Goal: Task Accomplishment & Management: Manage account settings

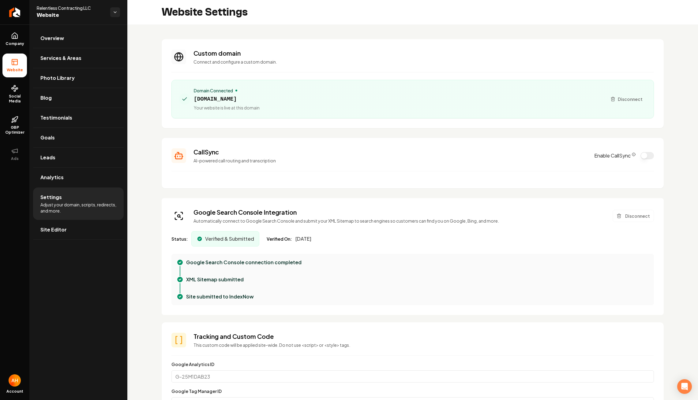
click at [290, 45] on section "Custom domain Connect and configure a custom domain. Domain Connected relentles…" at bounding box center [413, 83] width 502 height 89
click at [245, 100] on span "relentlesscontracting.com" at bounding box center [227, 99] width 66 height 9
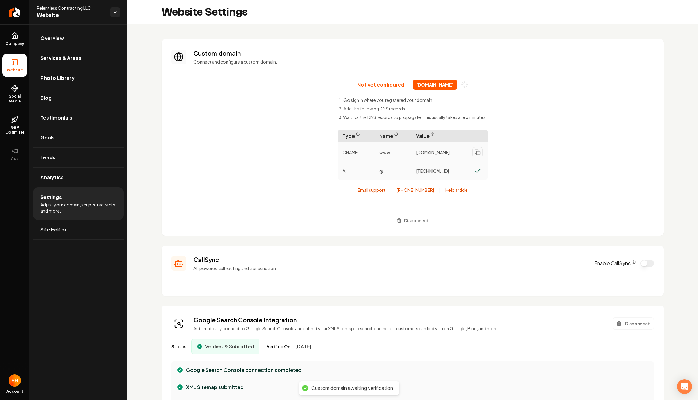
copy span "relentlesscontracting.com"
click at [245, 100] on div "Not yet configured relentlesscontracting.com Go sign in where you registered yo…" at bounding box center [412, 153] width 482 height 146
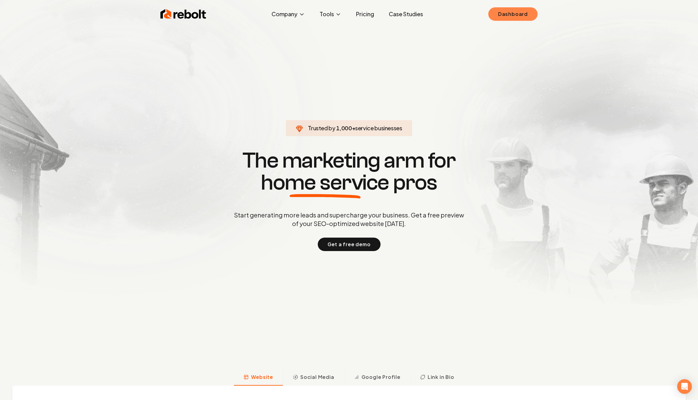
drag, startPoint x: 511, startPoint y: 18, endPoint x: 501, endPoint y: 18, distance: 10.1
click at [511, 18] on link "Dashboard" at bounding box center [512, 13] width 49 height 13
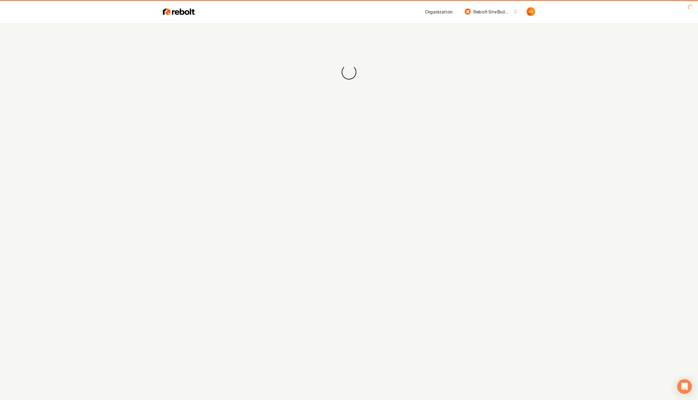
click at [334, 23] on div "Loading... Loading..." at bounding box center [349, 72] width 698 height 98
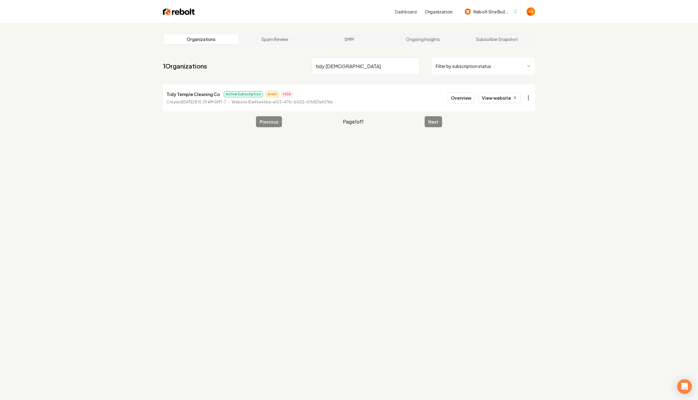
click at [530, 99] on html "Dashboard Organization Rebolt Site Builder Organizations Spam Review SMM Ongoin…" at bounding box center [349, 200] width 698 height 400
click at [520, 151] on link "View in Stripe" at bounding box center [513, 151] width 39 height 10
click at [331, 59] on input "tidy temple" at bounding box center [365, 66] width 108 height 17
type input "rooftech"
click at [455, 95] on button "Overview" at bounding box center [460, 97] width 27 height 11
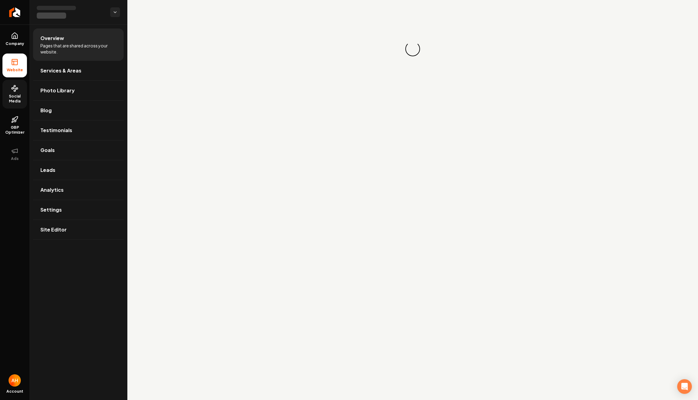
click at [17, 97] on span "Social Media" at bounding box center [14, 99] width 24 height 10
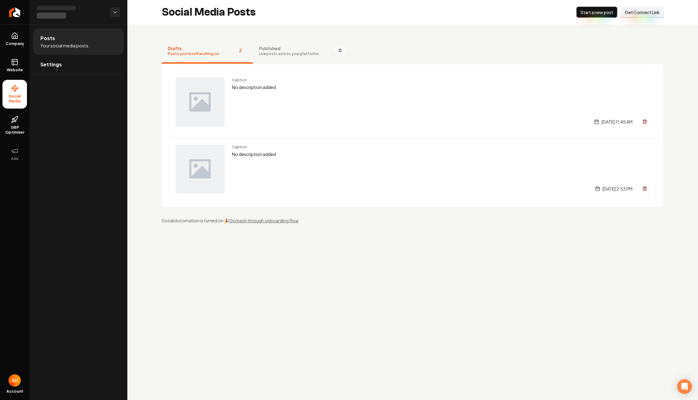
click at [270, 54] on span "Live posts across your platforms" at bounding box center [289, 53] width 60 height 5
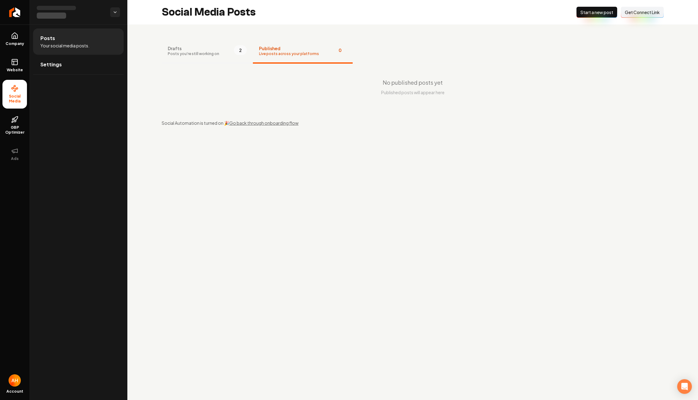
click at [190, 50] on span "Drafts" at bounding box center [193, 48] width 51 height 6
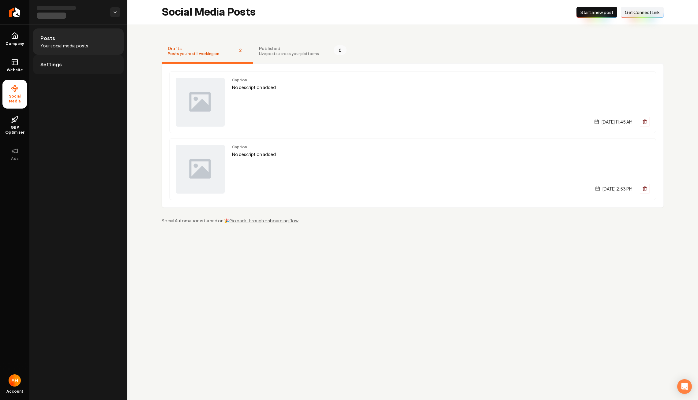
click at [56, 55] on link "Settings" at bounding box center [78, 65] width 91 height 20
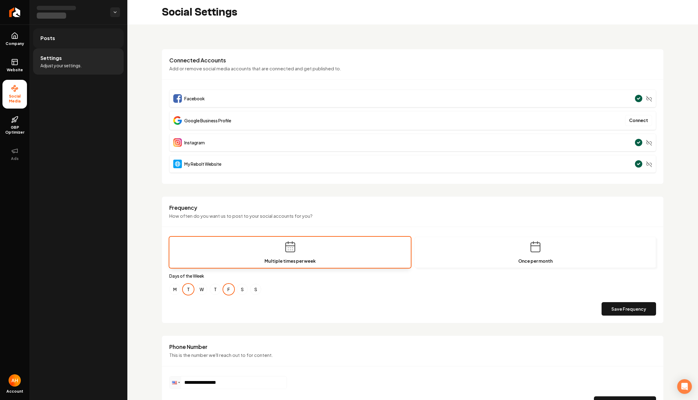
click at [45, 46] on link "Posts" at bounding box center [78, 38] width 91 height 20
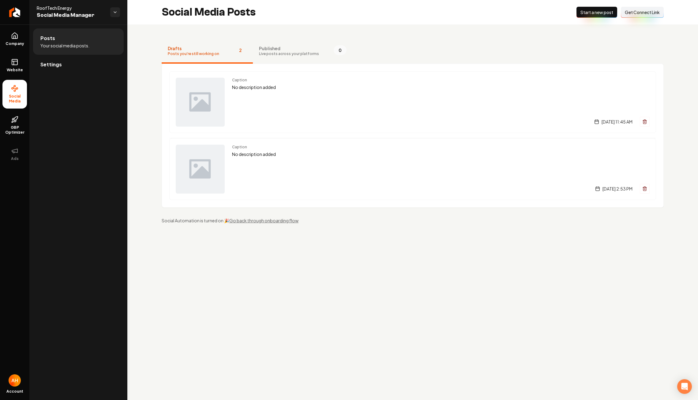
click at [285, 66] on div "Caption No description added Friday, August 29, 2025 | 11:45 AM Caption No desc…" at bounding box center [413, 136] width 502 height 144
click at [292, 85] on p "No description added" at bounding box center [440, 87] width 417 height 7
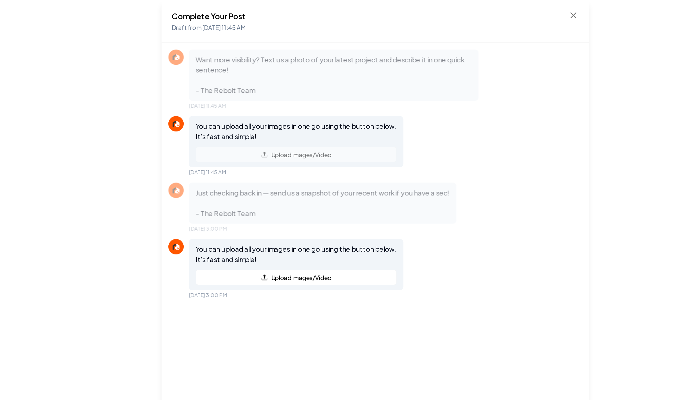
drag, startPoint x: 495, startPoint y: 11, endPoint x: 446, endPoint y: 28, distance: 52.1
click at [495, 11] on div "Complete Your Post Draft from Aug 29, 2025 11:45 AM" at bounding box center [349, 15] width 306 height 31
click at [490, 13] on icon at bounding box center [490, 10] width 7 height 7
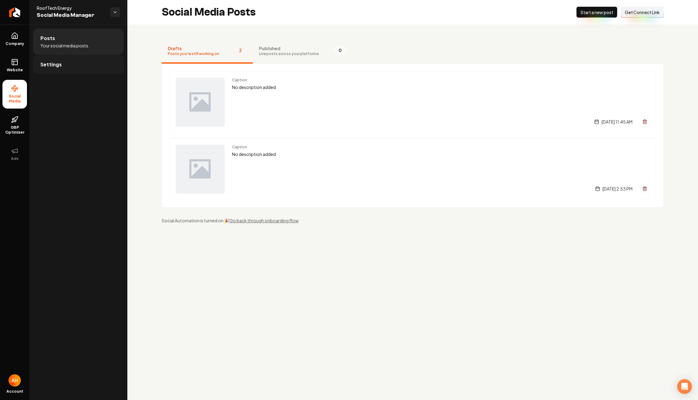
click at [59, 61] on span "Settings" at bounding box center [50, 64] width 21 height 7
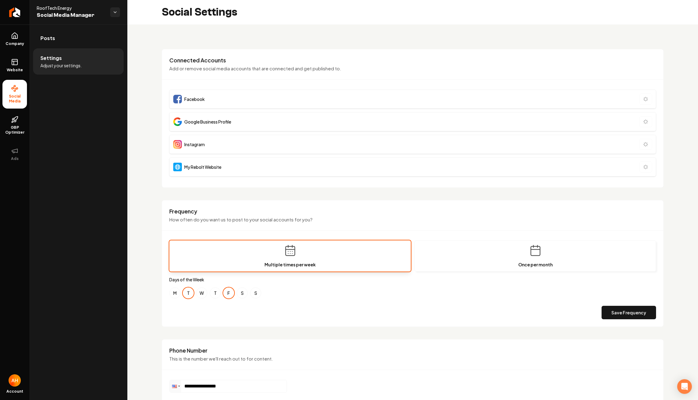
scroll to position [57, 0]
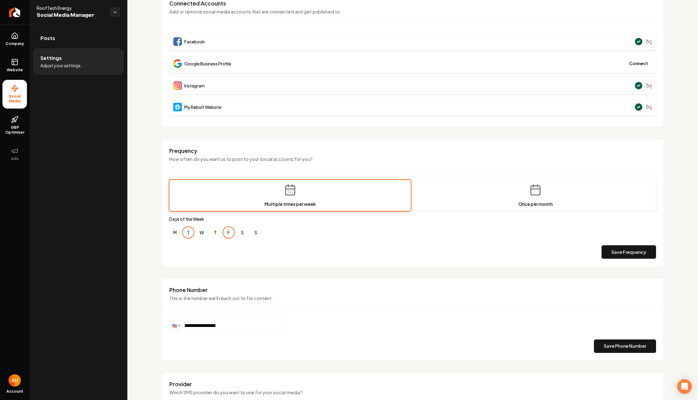
click at [132, 49] on div "**********" at bounding box center [412, 230] width 570 height 524
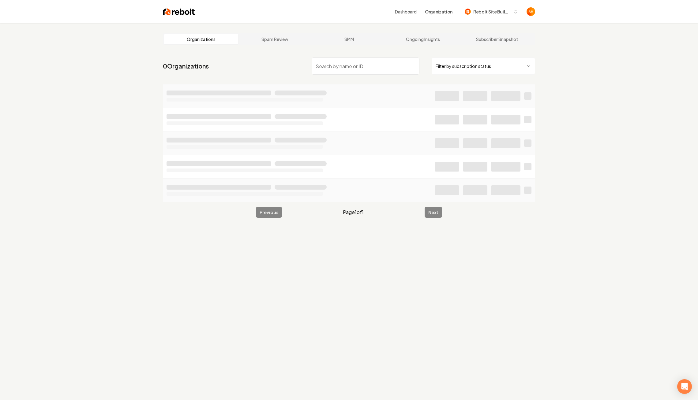
type input "a"
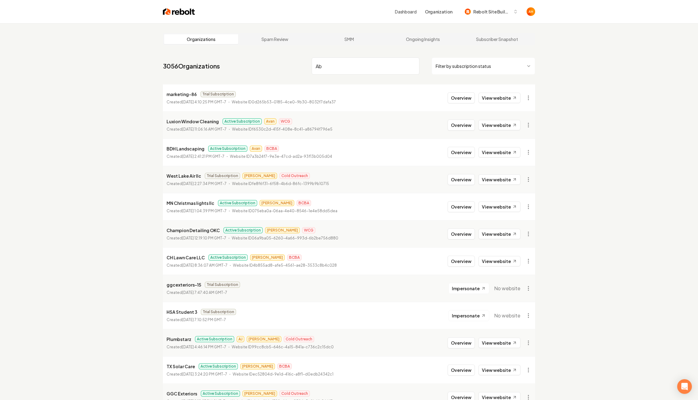
type input "A"
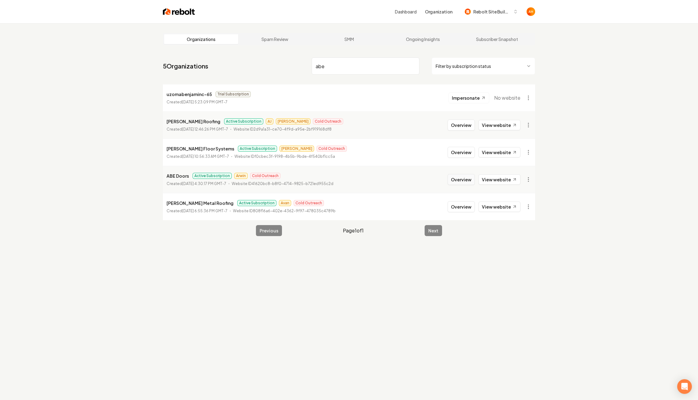
type input "abe"
click at [461, 179] on button "Overview" at bounding box center [460, 179] width 27 height 11
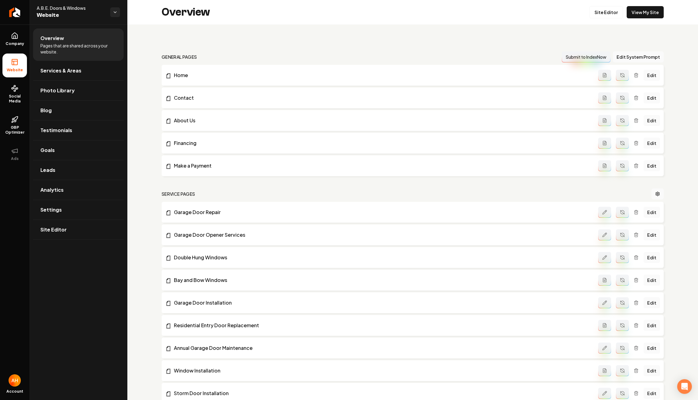
click at [401, 56] on nav "general pages Submit to IndexNow Edit System Prompt" at bounding box center [413, 56] width 502 height 11
click at [74, 112] on link "Blog" at bounding box center [78, 111] width 91 height 20
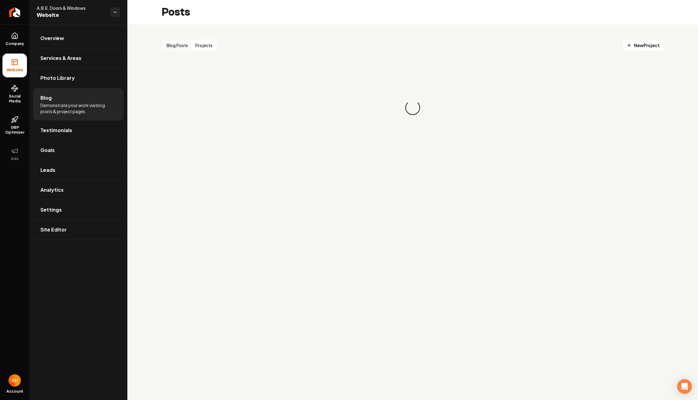
click at [213, 48] on button "Projects" at bounding box center [204, 45] width 24 height 10
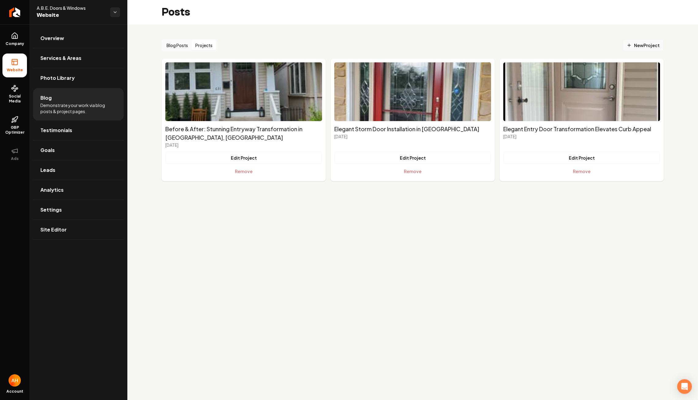
click at [651, 42] on link "New Project" at bounding box center [642, 45] width 41 height 11
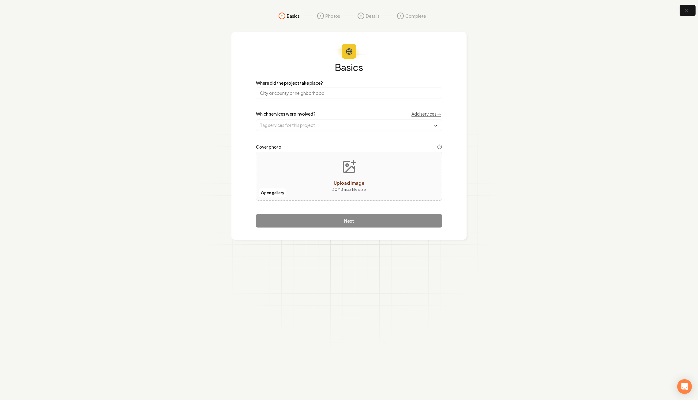
click at [342, 88] on input "search" at bounding box center [349, 93] width 186 height 11
type input "Bethlehem, PA"
click at [294, 132] on div "Basics Where did the project take place? Bethlehem, PA Which services were invo…" at bounding box center [349, 144] width 186 height 165
click at [294, 130] on input "text" at bounding box center [348, 125] width 185 height 11
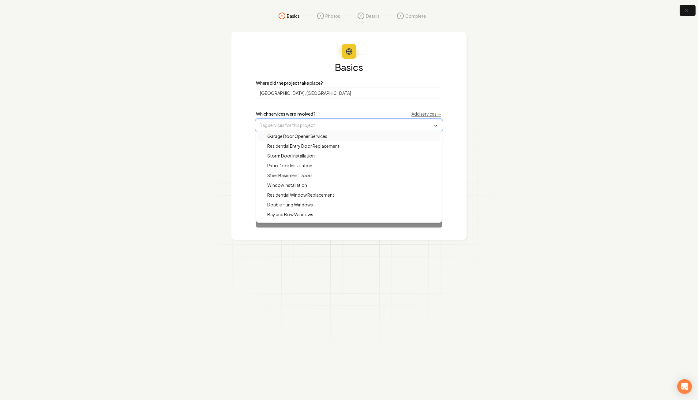
scroll to position [44, 0]
click at [327, 174] on div "Steel Basement Doors" at bounding box center [348, 171] width 183 height 10
click at [575, 173] on section "Basics Photos Details Complete Basics Where did the project take place? Bethleh…" at bounding box center [349, 200] width 698 height 400
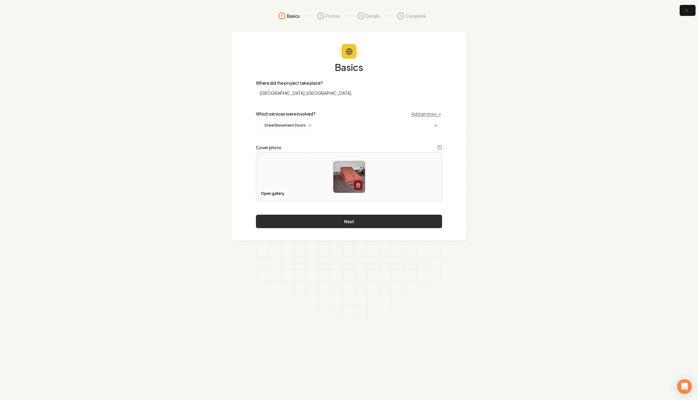
click at [352, 222] on button "Next" at bounding box center [349, 221] width 186 height 13
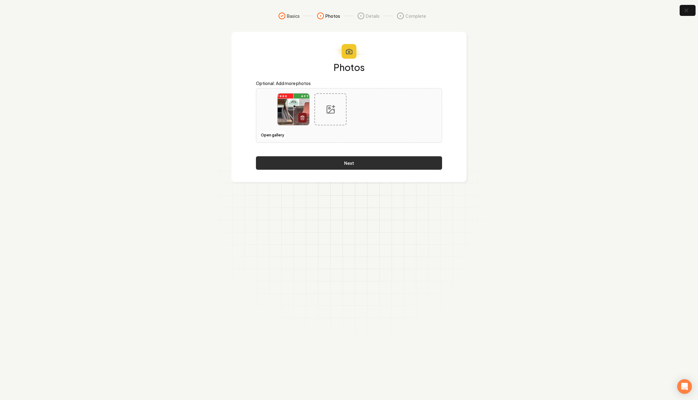
click at [387, 153] on div "Photos Optional: Add more photos Open gallery Next" at bounding box center [349, 115] width 186 height 107
click at [387, 159] on button "Next" at bounding box center [349, 162] width 186 height 13
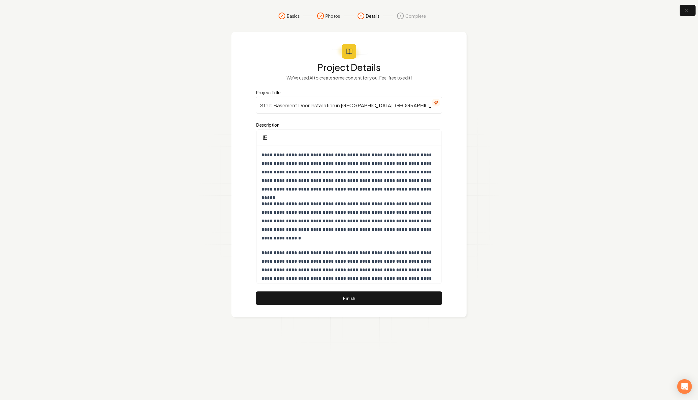
scroll to position [70, 0]
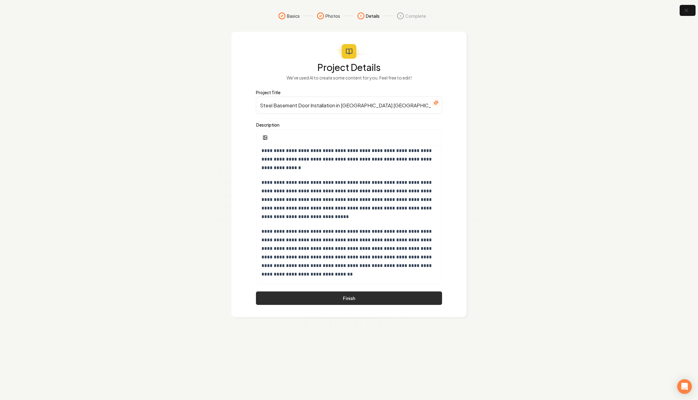
click at [340, 294] on button "Finish" at bounding box center [349, 298] width 186 height 13
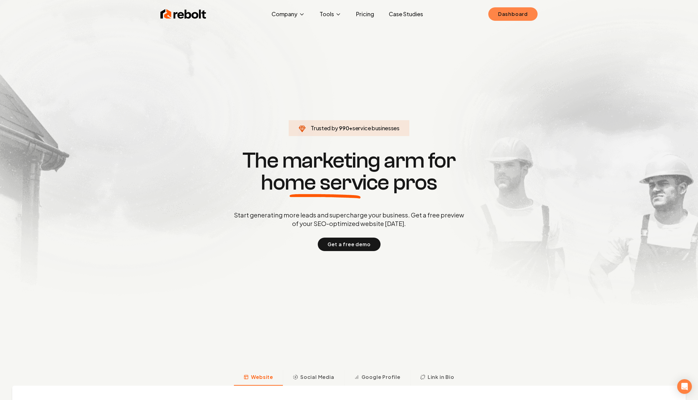
click at [501, 17] on link "Dashboard" at bounding box center [512, 13] width 49 height 13
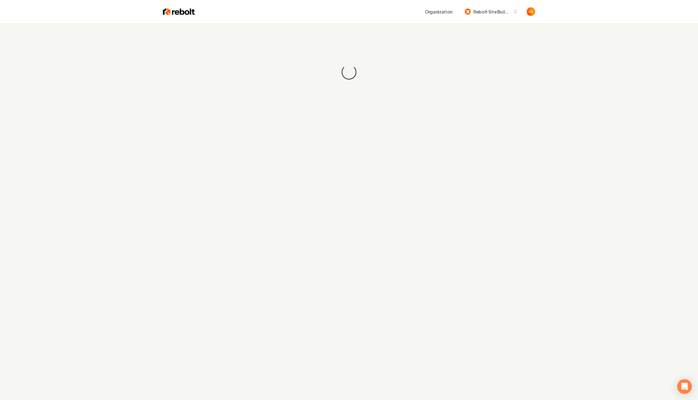
click at [264, 17] on div "Organization Rebolt Site Builder" at bounding box center [365, 11] width 340 height 11
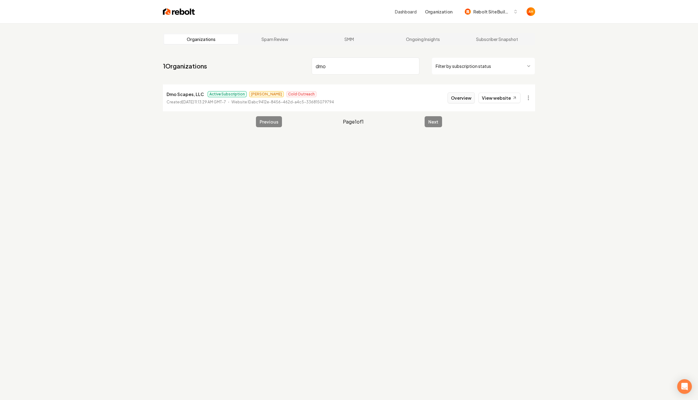
type input "dmo"
click at [469, 99] on button "Overview" at bounding box center [460, 97] width 27 height 11
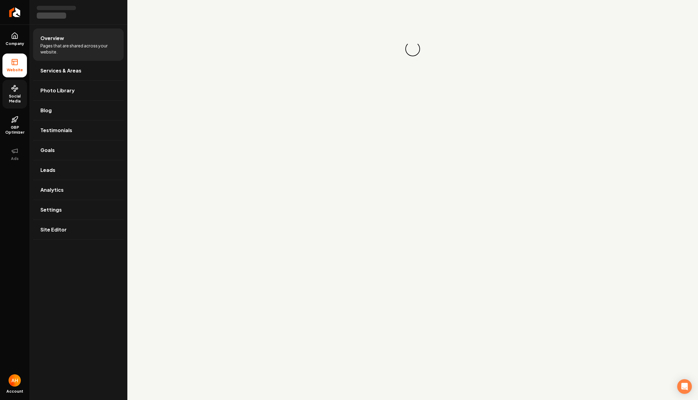
click at [9, 101] on span "Social Media" at bounding box center [14, 99] width 24 height 10
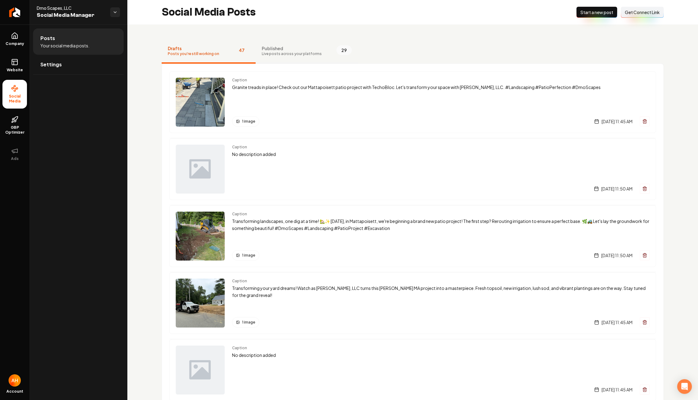
click at [262, 51] on span "Live posts across your platforms" at bounding box center [292, 53] width 60 height 5
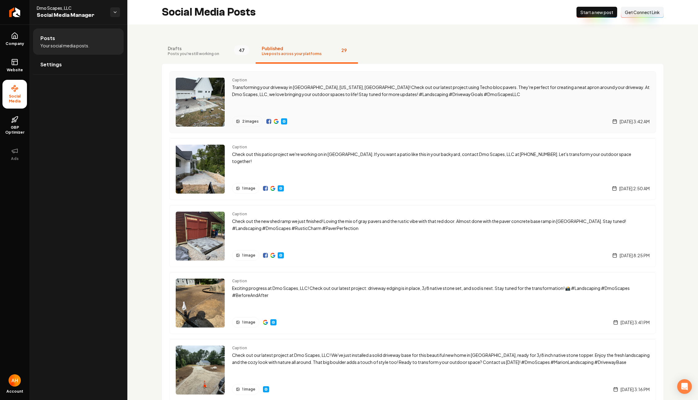
click at [321, 92] on p "Transforming your driveway in Mattapoisett, Massachusetts, Plymouth County! Che…" at bounding box center [440, 91] width 417 height 14
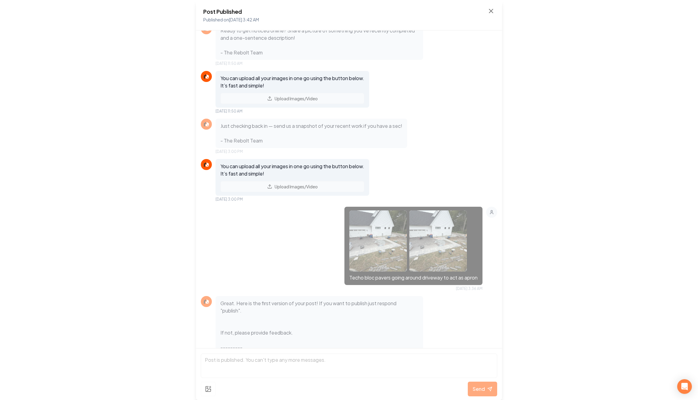
scroll to position [15, 0]
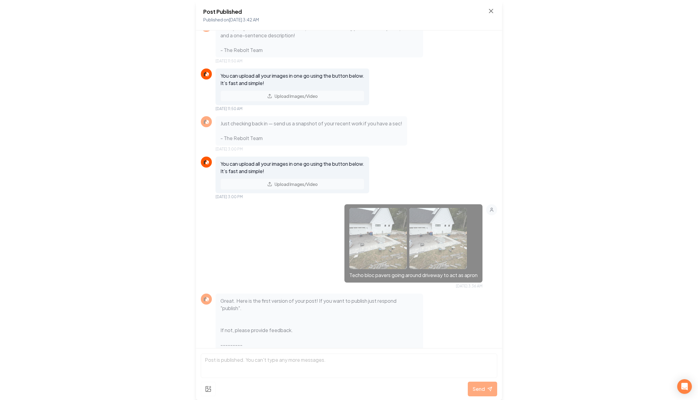
click at [379, 223] on img at bounding box center [378, 238] width 58 height 61
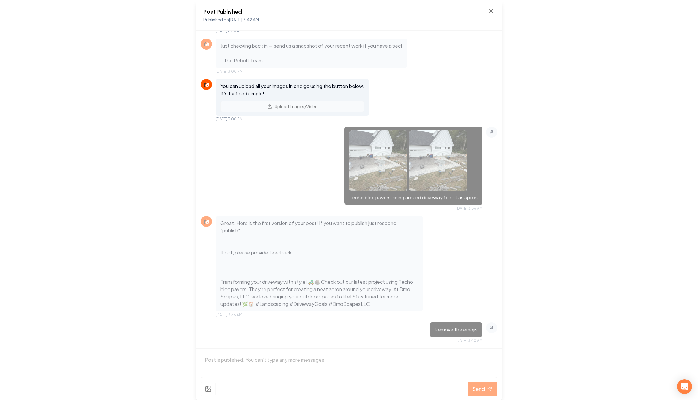
click at [415, 252] on p "Great. Here is the first version of your post! If you want to publish just resp…" at bounding box center [319, 264] width 198 height 88
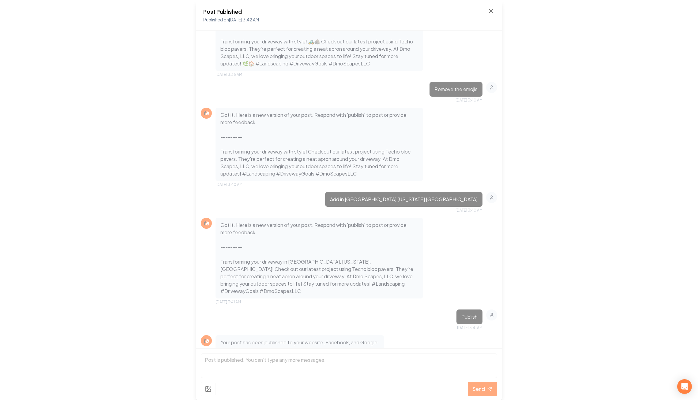
scroll to position [346, 0]
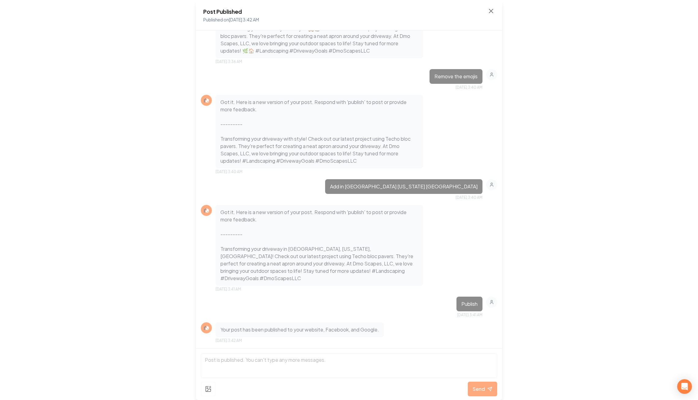
click at [476, 14] on div "Post Published Published on Aug 28, 2025 3:42 AM" at bounding box center [348, 15] width 291 height 16
click at [488, 13] on icon at bounding box center [490, 10] width 7 height 7
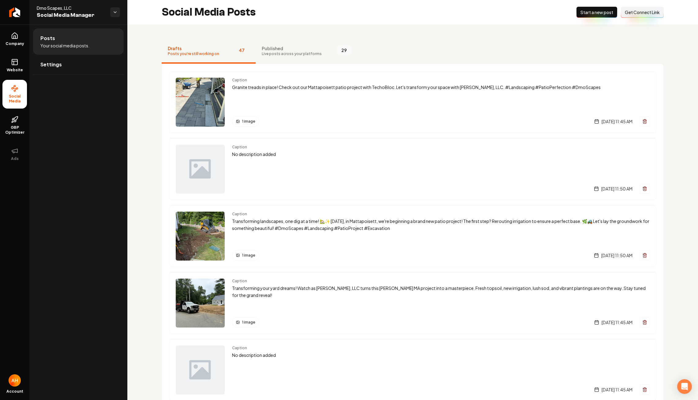
click at [352, 13] on div "Social Media Posts New Post Start a new post Connect Link Get Connect Link" at bounding box center [412, 12] width 570 height 24
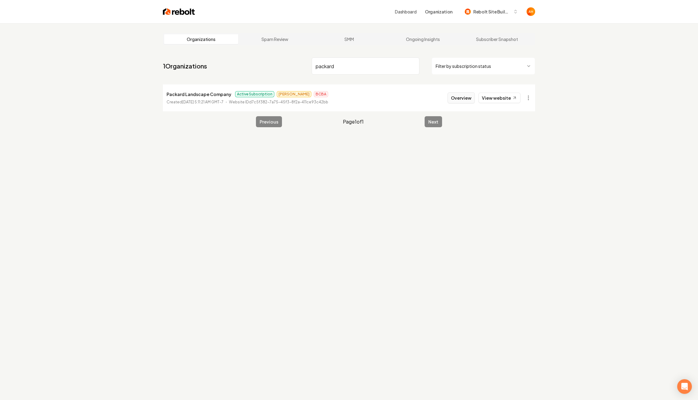
type input "packard"
click at [462, 99] on button "Overview" at bounding box center [460, 97] width 27 height 11
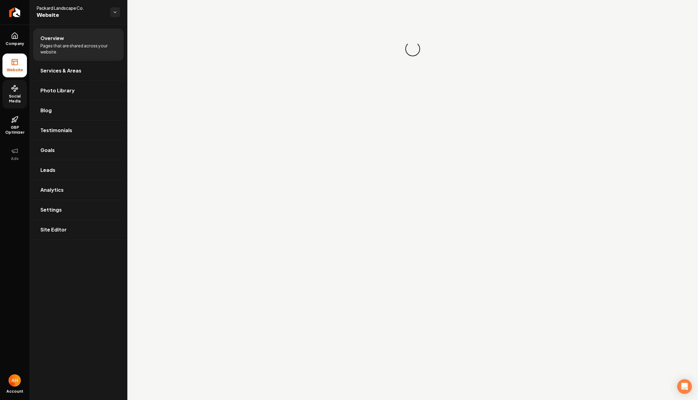
click at [15, 87] on icon at bounding box center [14, 88] width 7 height 7
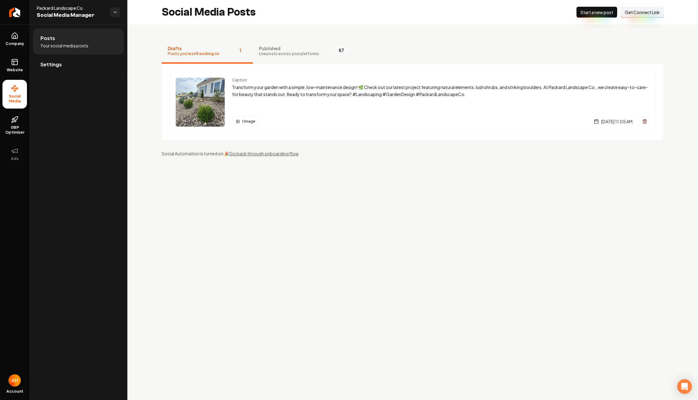
click at [287, 53] on span "Live posts across your platforms" at bounding box center [289, 53] width 60 height 5
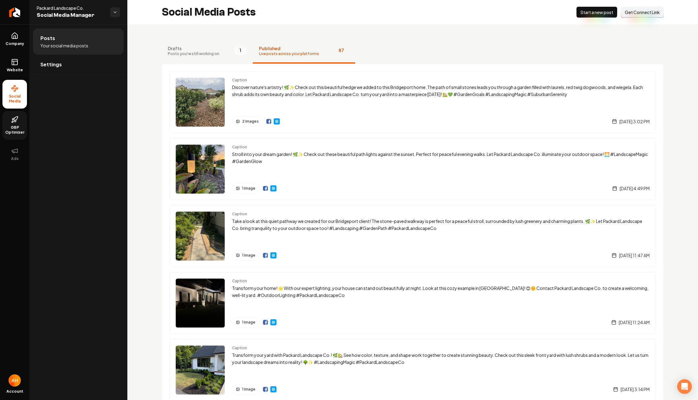
click at [9, 128] on span "GBP Optimizer" at bounding box center [14, 130] width 24 height 10
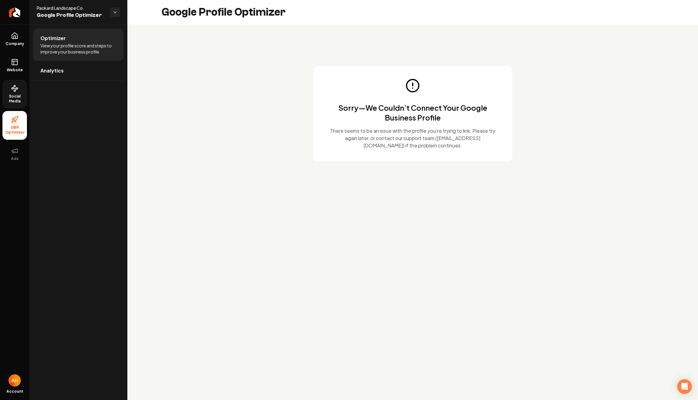
click at [380, 106] on h1 "Sorry—We Couldn’t Connect Your Google Business Profile" at bounding box center [413, 113] width 170 height 20
click at [11, 91] on icon at bounding box center [14, 88] width 7 height 7
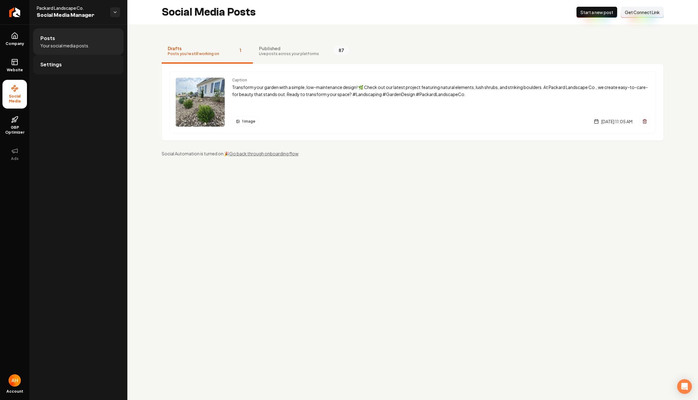
click at [64, 56] on link "Settings" at bounding box center [78, 65] width 91 height 20
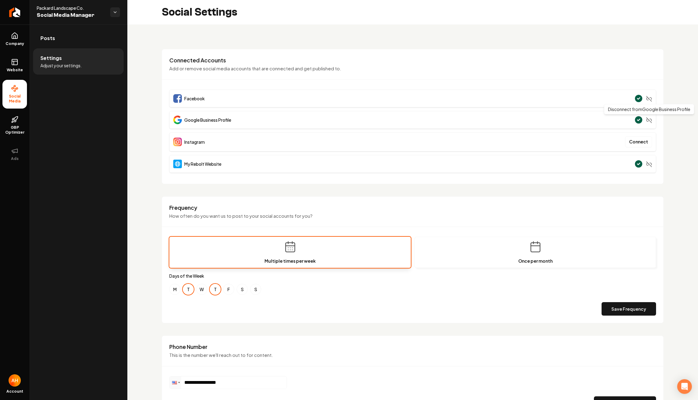
click at [651, 121] on icon "Main content area" at bounding box center [649, 120] width 6 height 6
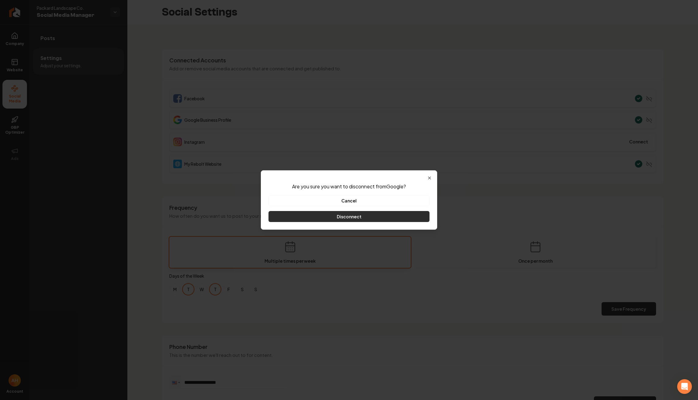
click at [379, 219] on button "Disconnect" at bounding box center [348, 216] width 161 height 11
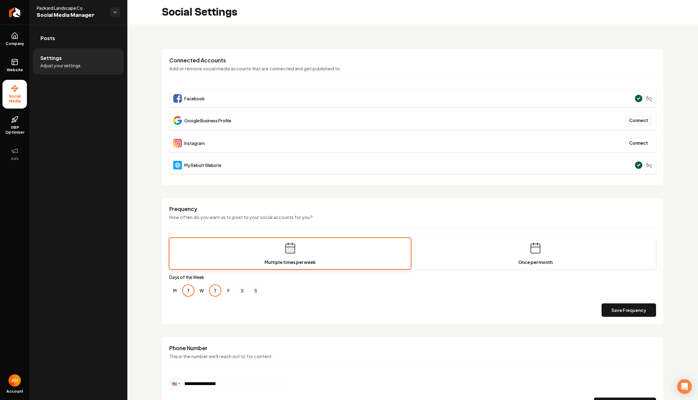
click at [644, 122] on button "Connect" at bounding box center [638, 120] width 27 height 11
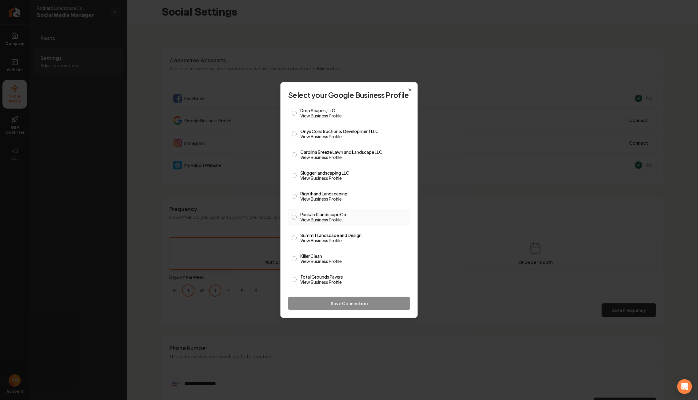
click at [294, 217] on button "Packard Landscape Co. View Business Profile" at bounding box center [294, 217] width 5 height 5
click at [344, 301] on button "Save Connection" at bounding box center [349, 303] width 122 height 13
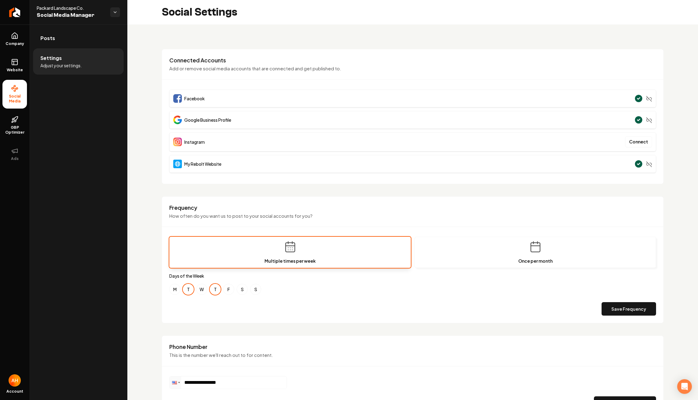
click at [137, 121] on div "**********" at bounding box center [412, 286] width 570 height 524
click at [18, 118] on link "GBP Optimizer" at bounding box center [14, 125] width 24 height 29
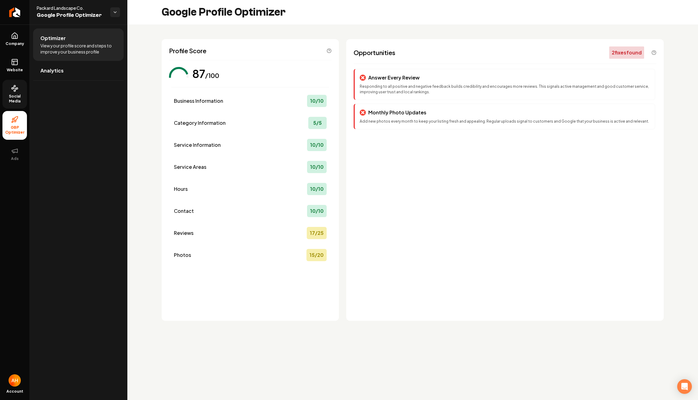
click at [245, 26] on div "Profile Score 87 /100 Business Information 10 / 10 Category Information 5 / 5 S…" at bounding box center [412, 179] width 570 height 311
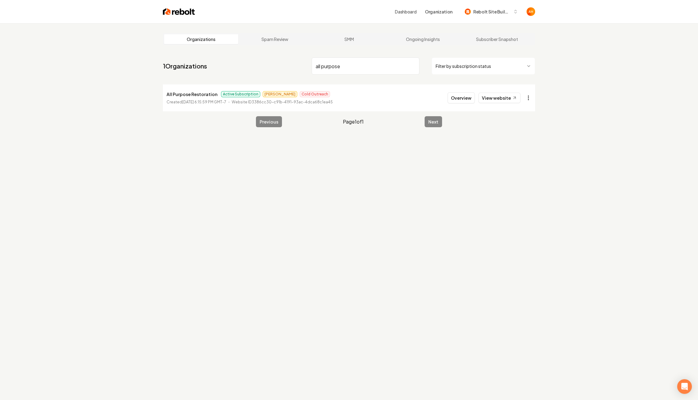
click at [525, 99] on html "Dashboard Organization Rebolt Site Builder Organizations Spam Review SMM Ongoin…" at bounding box center [349, 200] width 698 height 400
click at [516, 148] on link "View in Stripe" at bounding box center [513, 151] width 39 height 10
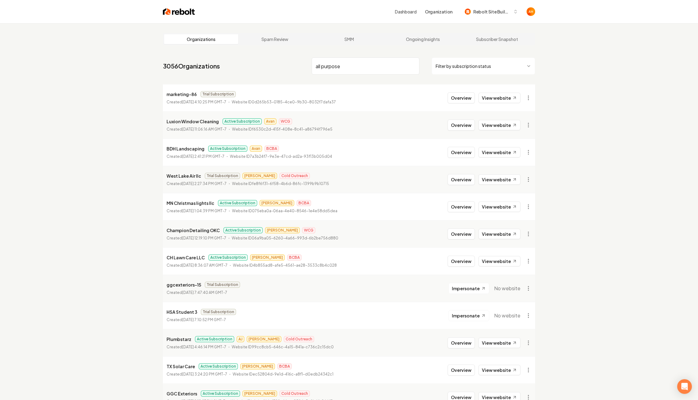
click at [244, 57] on nav "3056 Organizations all purpose Filter by subscription status" at bounding box center [349, 68] width 372 height 27
click at [323, 57] on nav "3056 Organizations all purpose Filter by subscription status" at bounding box center [349, 68] width 372 height 27
click at [330, 63] on input "all purpose" at bounding box center [365, 66] width 108 height 17
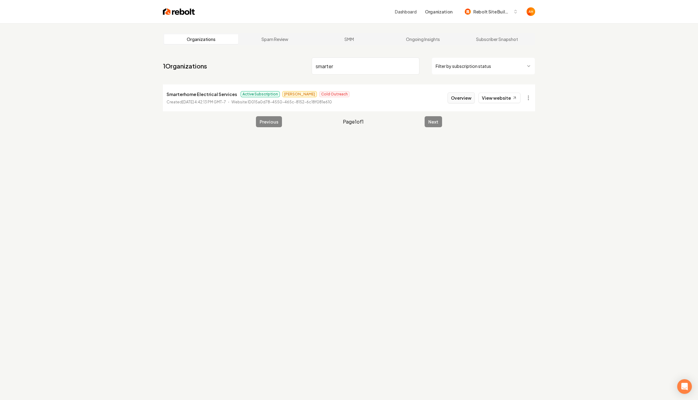
type input "smarter"
click at [474, 99] on button "Overview" at bounding box center [460, 97] width 27 height 11
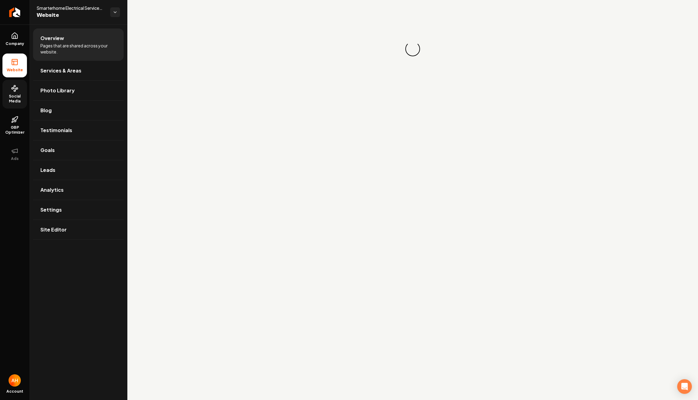
click at [11, 87] on icon at bounding box center [14, 88] width 7 height 7
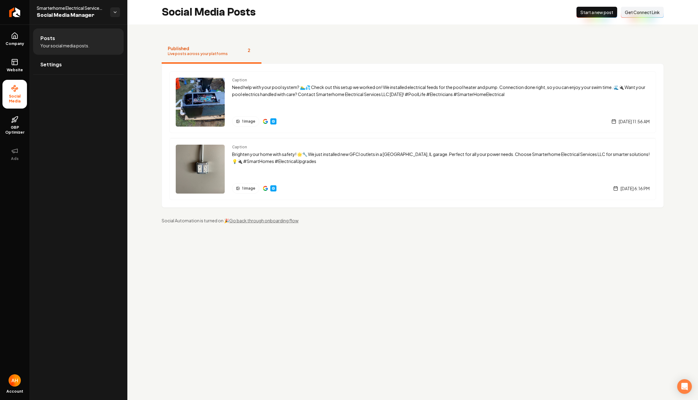
click at [1, 64] on ul "Company Website Social Media GBP Optimizer Ads" at bounding box center [14, 96] width 29 height 144
click at [17, 60] on icon at bounding box center [14, 61] width 7 height 7
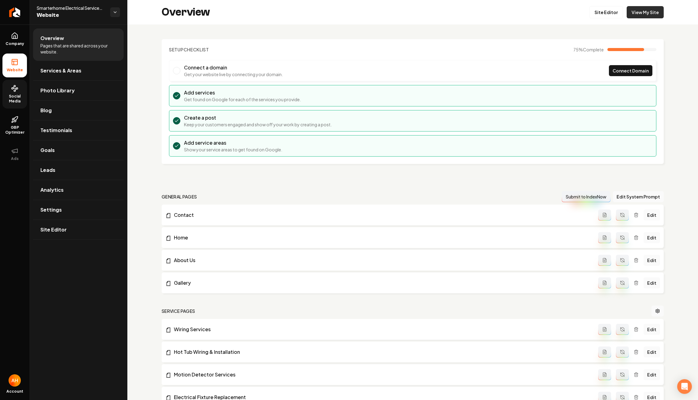
click at [641, 15] on link "View My Site" at bounding box center [644, 12] width 37 height 12
click at [654, 11] on link "View My Site" at bounding box center [644, 12] width 37 height 12
click at [59, 214] on link "Settings" at bounding box center [78, 210] width 91 height 20
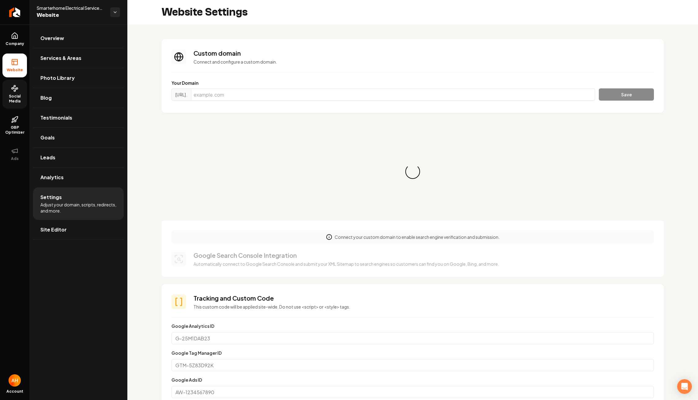
scroll to position [55, 0]
click at [351, 97] on input "Main content area" at bounding box center [393, 94] width 404 height 12
paste input "smarterhomeelectricalservices.com"
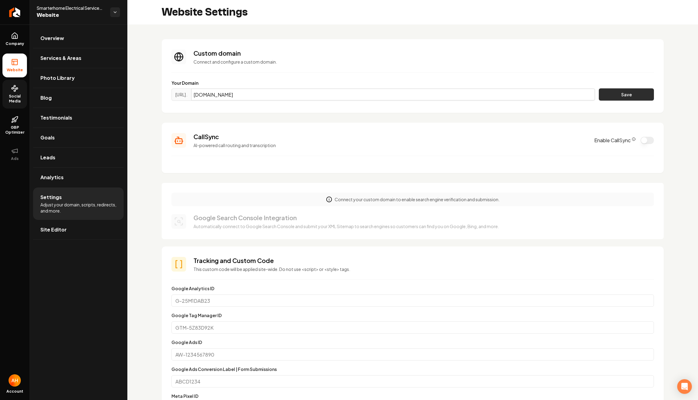
type input "smarterhomeelectricalservices.com"
click at [610, 95] on button "Save" at bounding box center [626, 94] width 55 height 12
